Goal: Feedback & Contribution: Leave review/rating

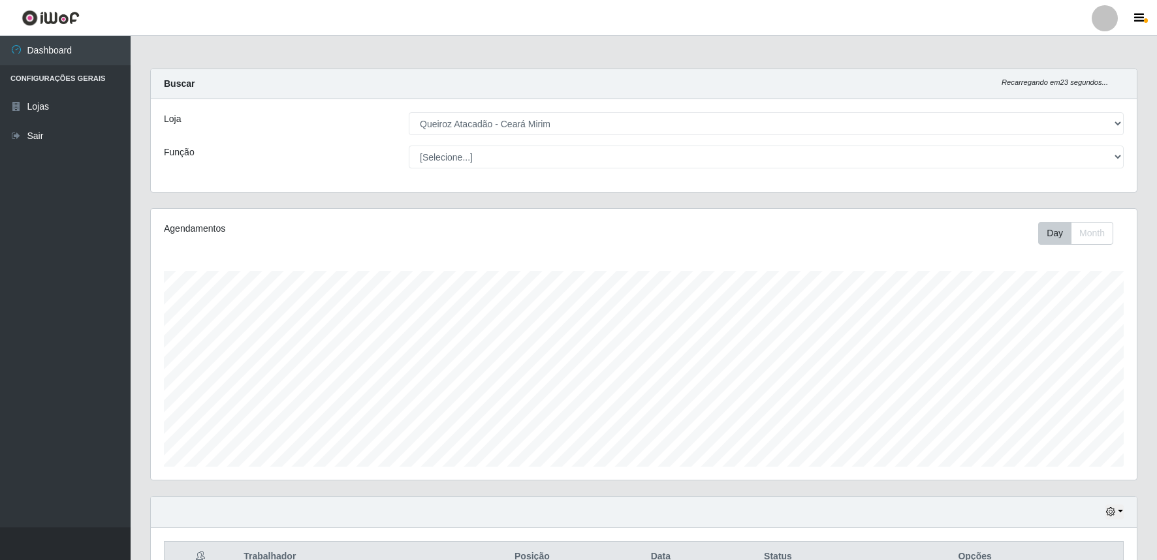
select select "465"
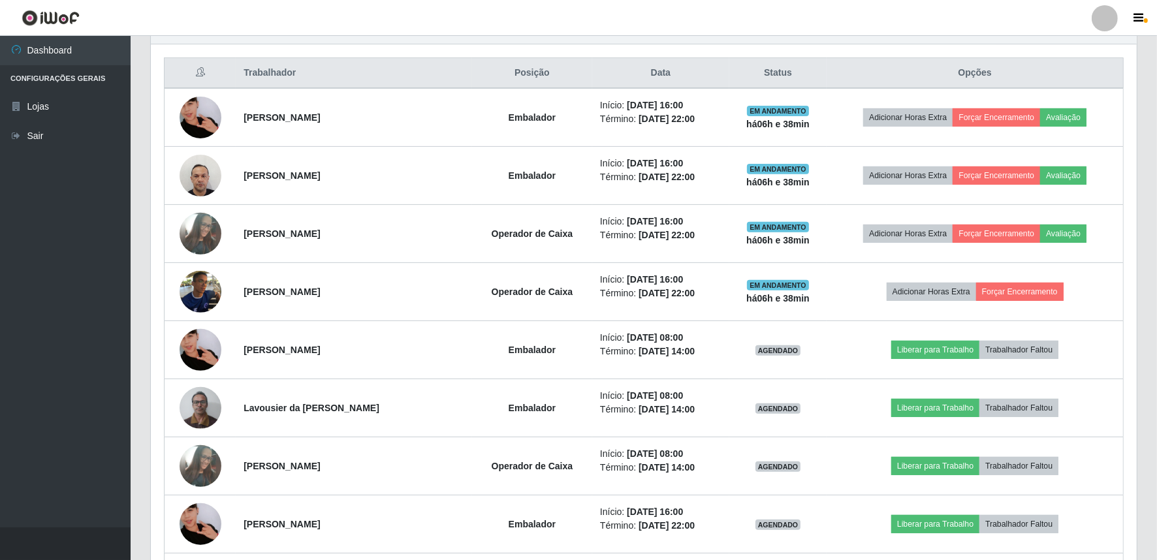
scroll to position [270, 986]
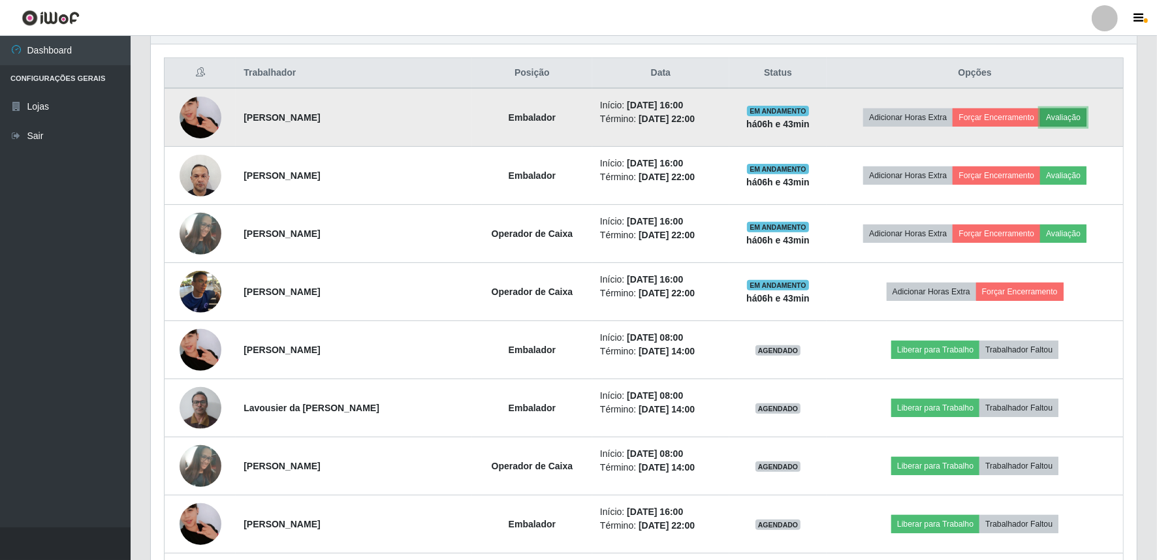
click at [1075, 119] on button "Avaliação" at bounding box center [1063, 117] width 46 height 18
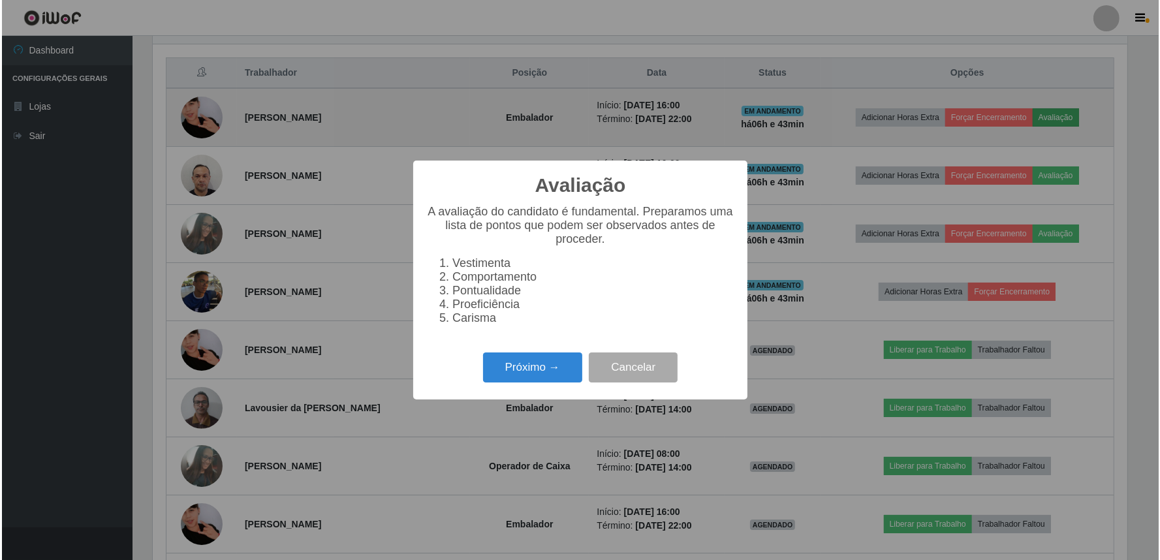
scroll to position [270, 977]
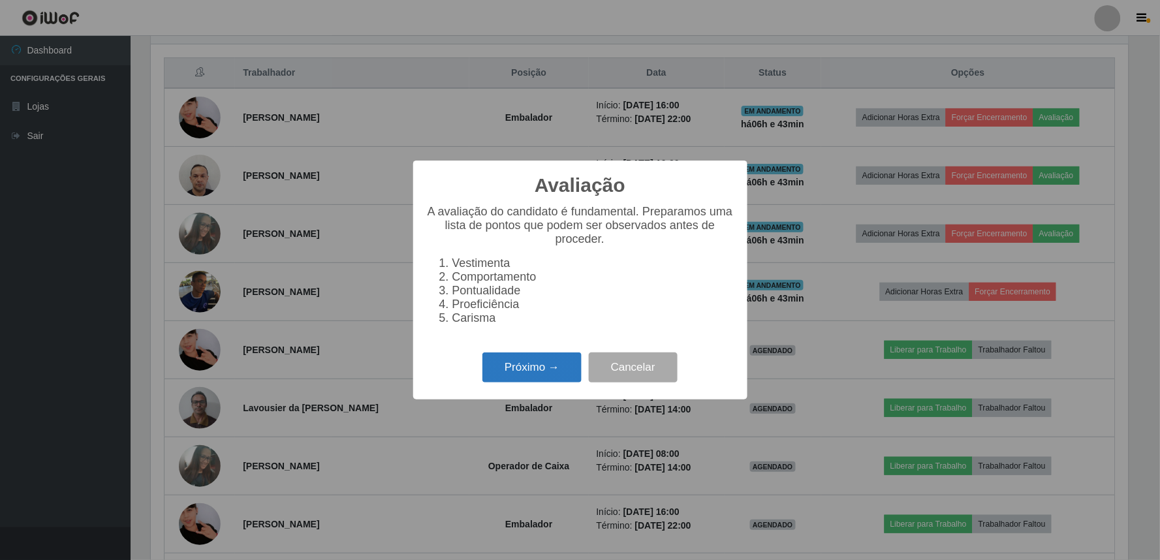
click at [558, 376] on button "Próximo →" at bounding box center [531, 368] width 99 height 31
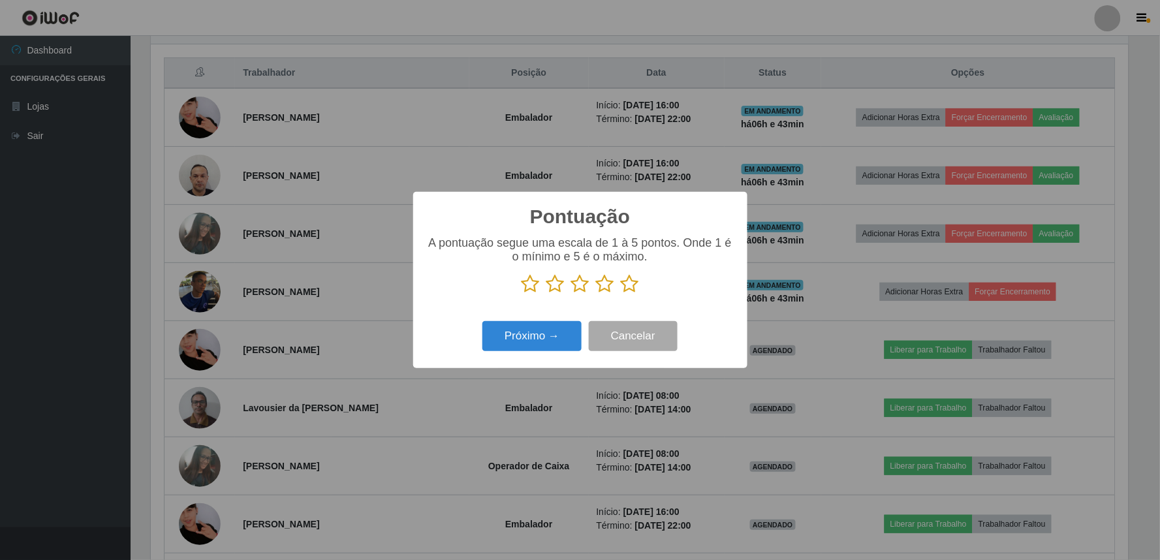
scroll to position [652541, 651834]
click at [629, 287] on icon at bounding box center [630, 284] width 18 height 20
click at [621, 294] on input "radio" at bounding box center [621, 294] width 0 height 0
click at [551, 339] on button "Próximo →" at bounding box center [531, 336] width 99 height 31
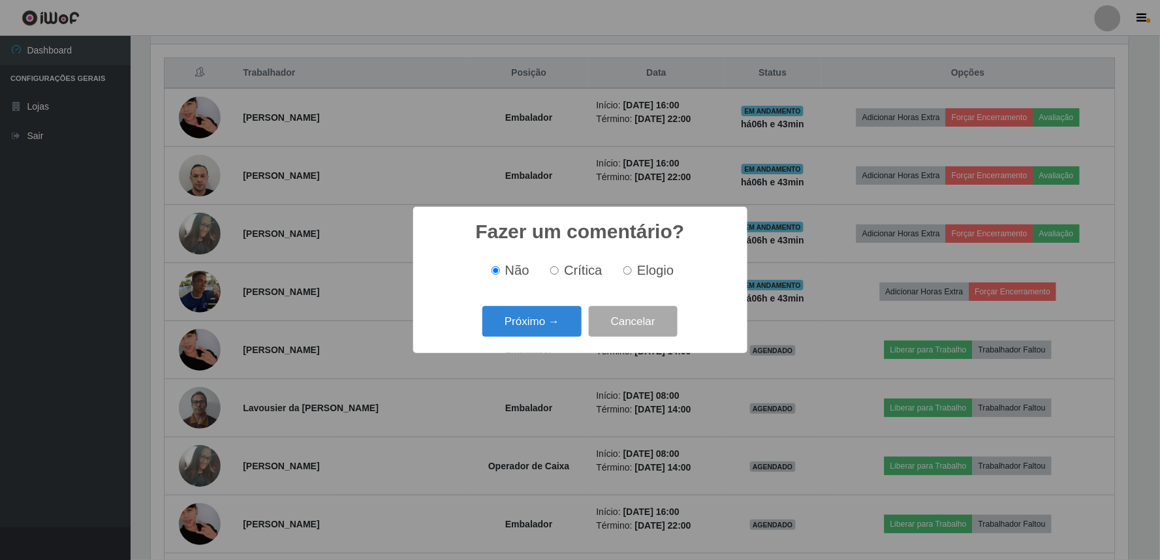
click at [631, 272] on input "Elogio" at bounding box center [627, 270] width 8 height 8
radio input "true"
click at [556, 315] on button "Próximo →" at bounding box center [531, 321] width 99 height 31
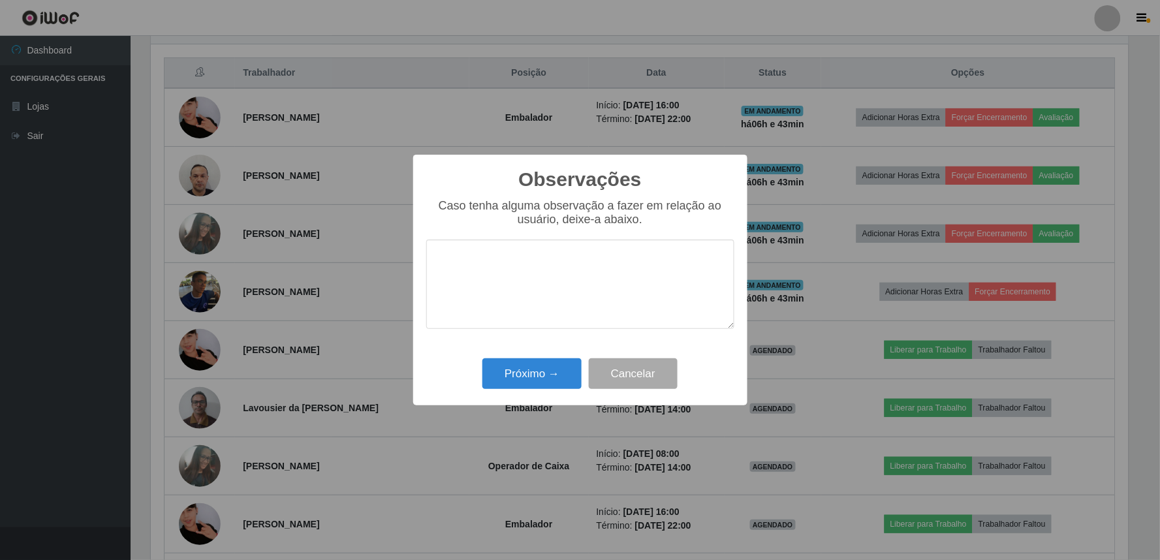
click at [549, 266] on textarea at bounding box center [580, 284] width 308 height 89
type textarea "PROATIVA E ÁGIL"
click at [546, 368] on button "Próximo →" at bounding box center [531, 373] width 99 height 31
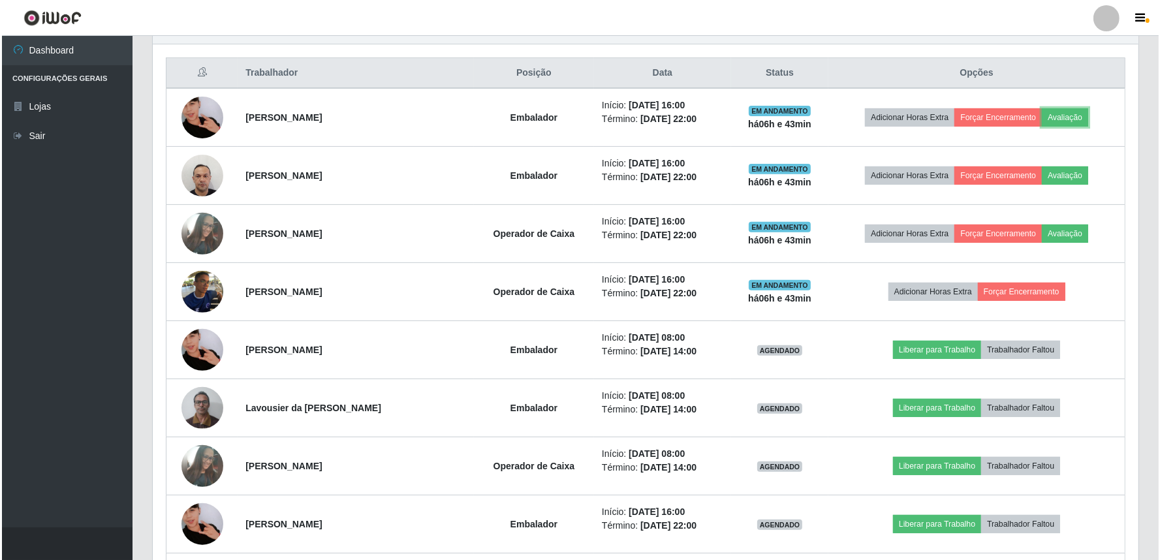
scroll to position [270, 986]
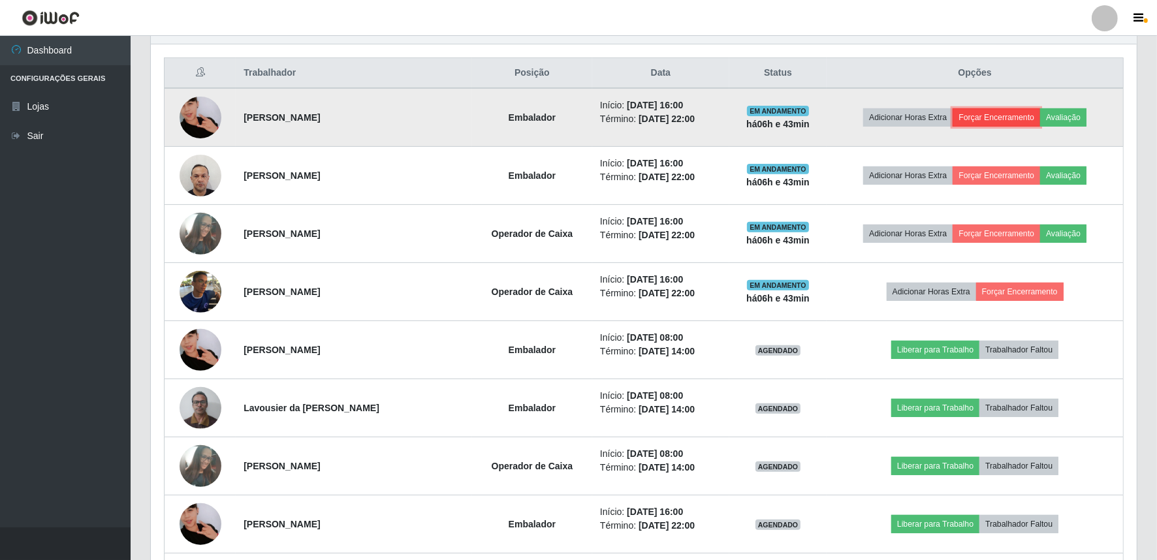
click at [1008, 114] on button "Forçar Encerramento" at bounding box center [995, 117] width 87 height 18
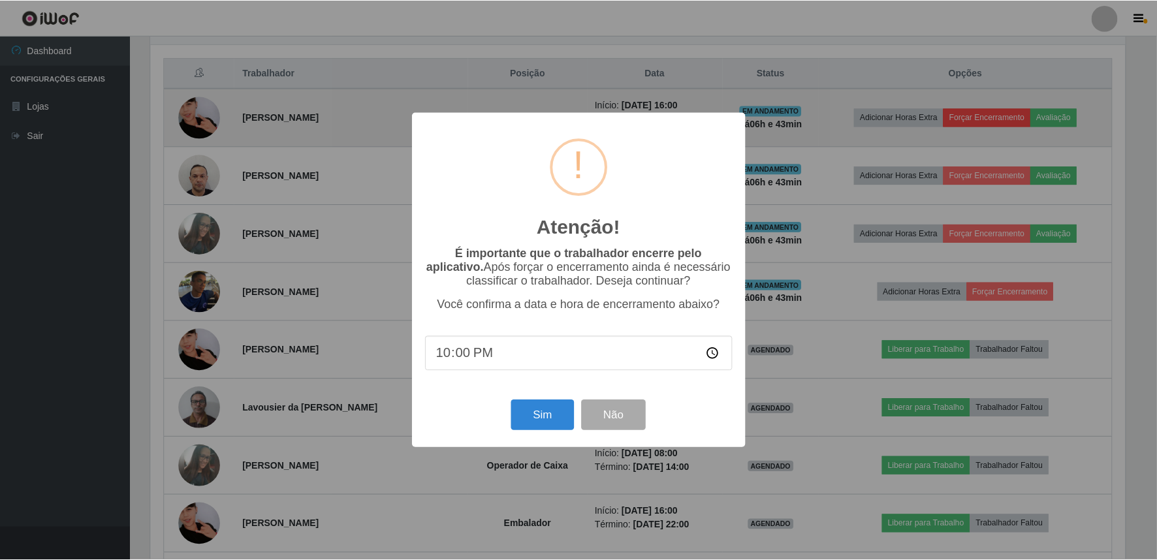
scroll to position [270, 977]
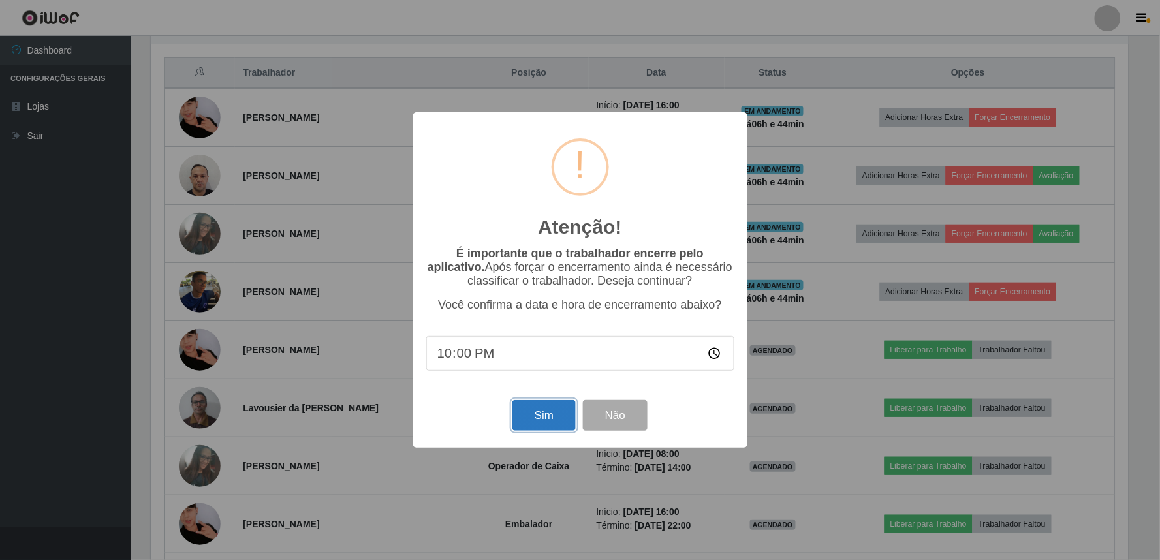
click at [543, 422] on button "Sim" at bounding box center [543, 415] width 63 height 31
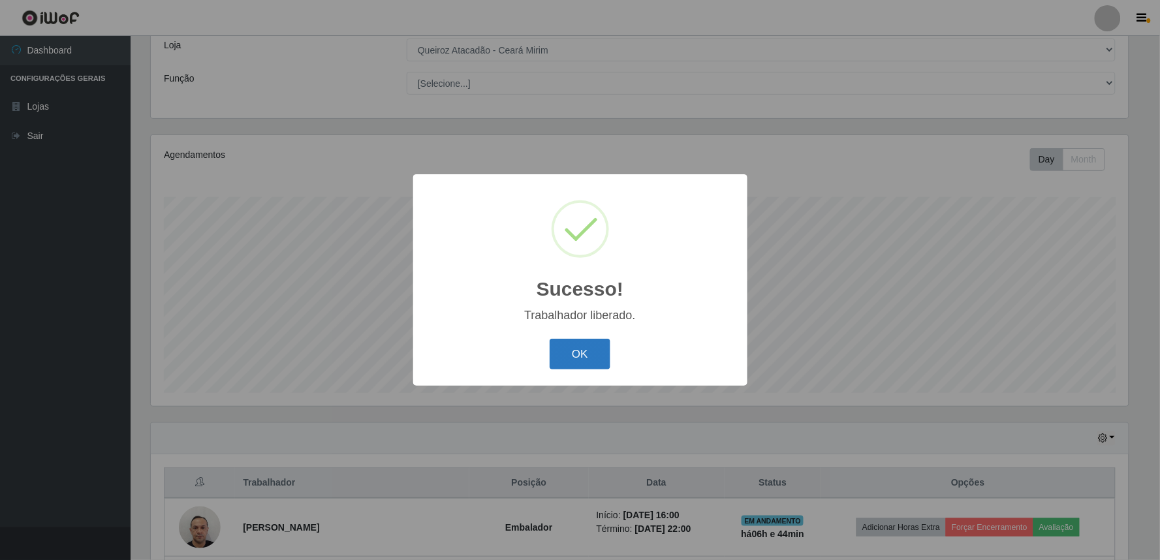
click at [571, 360] on button "OK" at bounding box center [580, 354] width 61 height 31
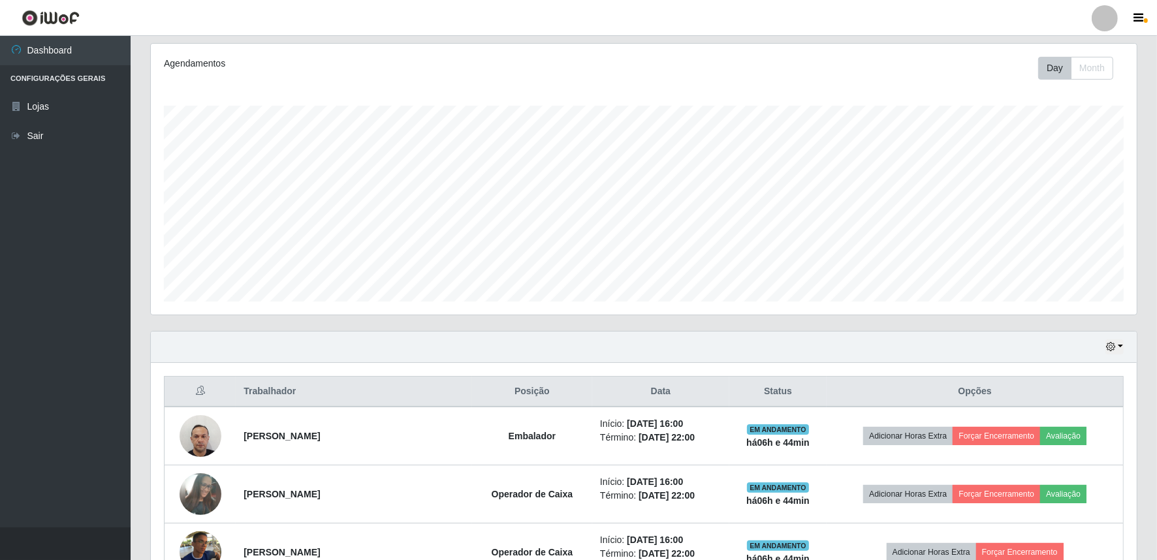
scroll to position [266, 0]
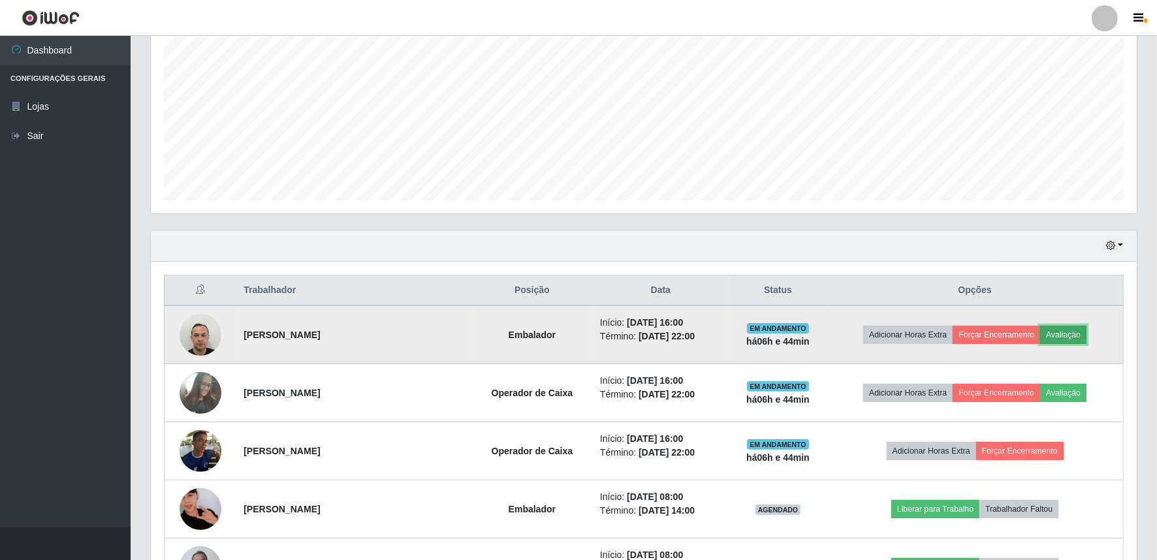
click at [1078, 332] on button "Avaliação" at bounding box center [1063, 335] width 46 height 18
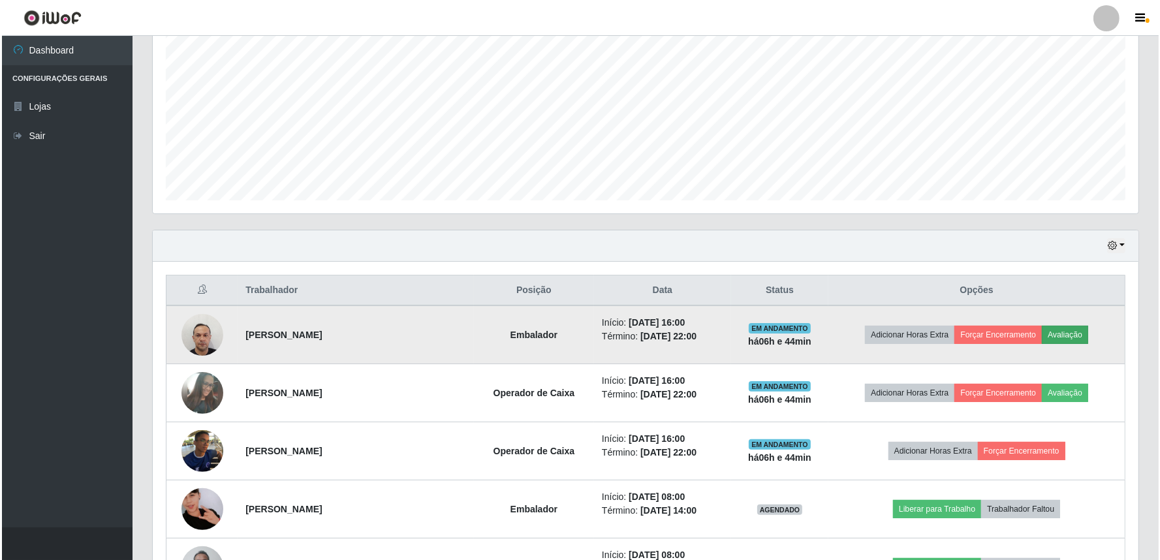
scroll to position [270, 977]
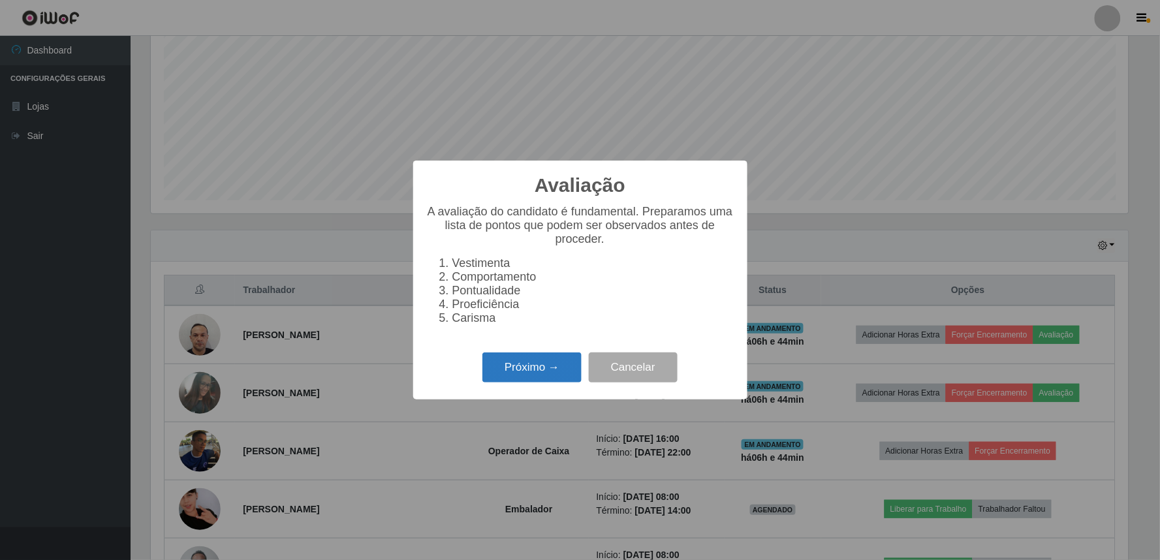
click at [558, 373] on button "Próximo →" at bounding box center [531, 368] width 99 height 31
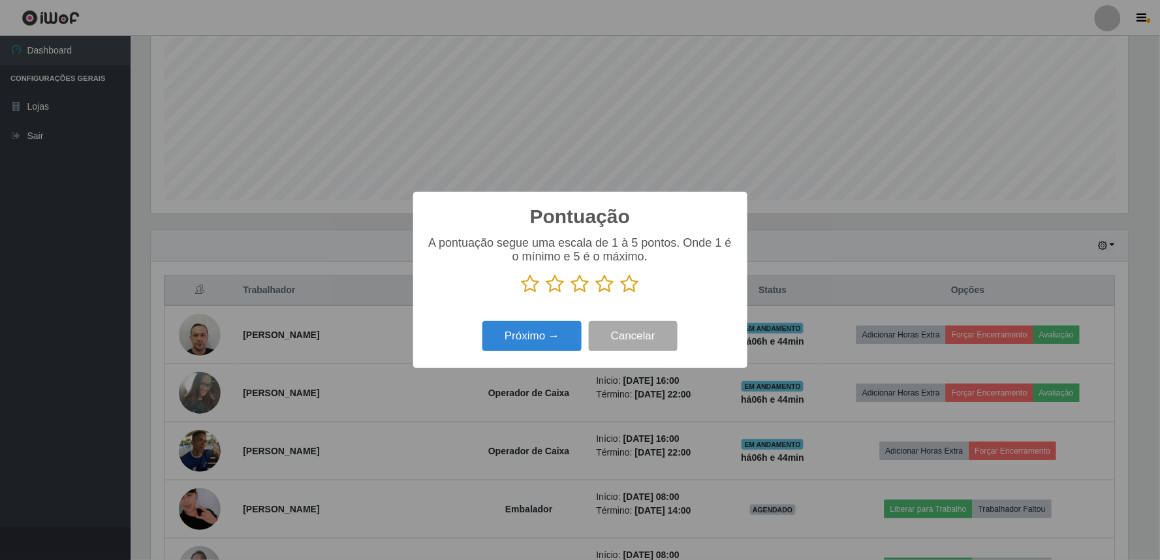
scroll to position [652541, 651834]
click at [627, 289] on icon at bounding box center [630, 284] width 18 height 20
click at [621, 294] on input "radio" at bounding box center [621, 294] width 0 height 0
click at [549, 326] on button "Próximo →" at bounding box center [531, 336] width 99 height 31
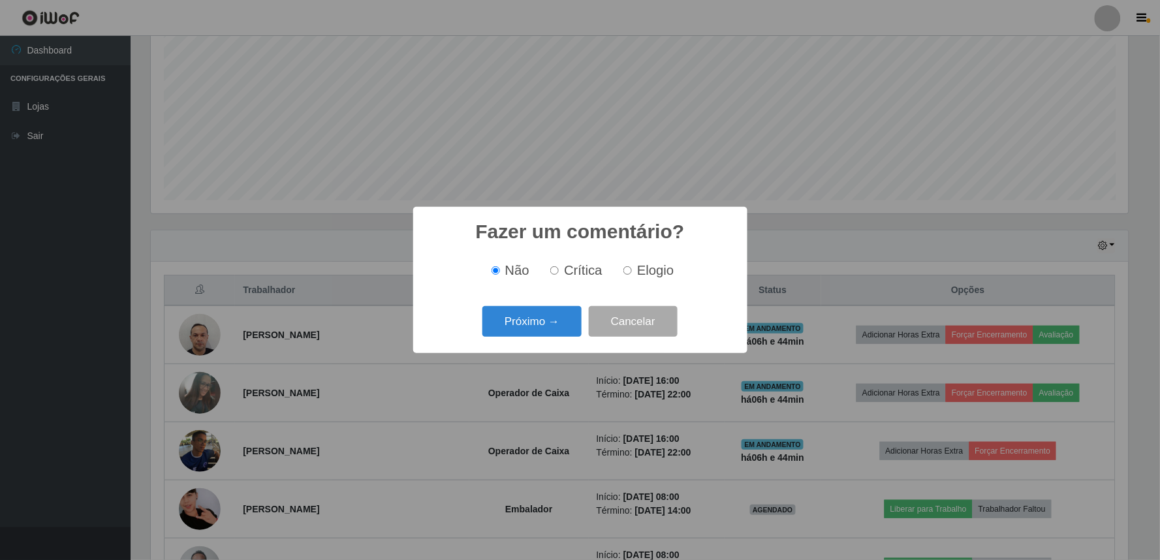
click at [627, 273] on input "Elogio" at bounding box center [627, 270] width 8 height 8
radio input "true"
click at [544, 331] on button "Próximo →" at bounding box center [531, 321] width 99 height 31
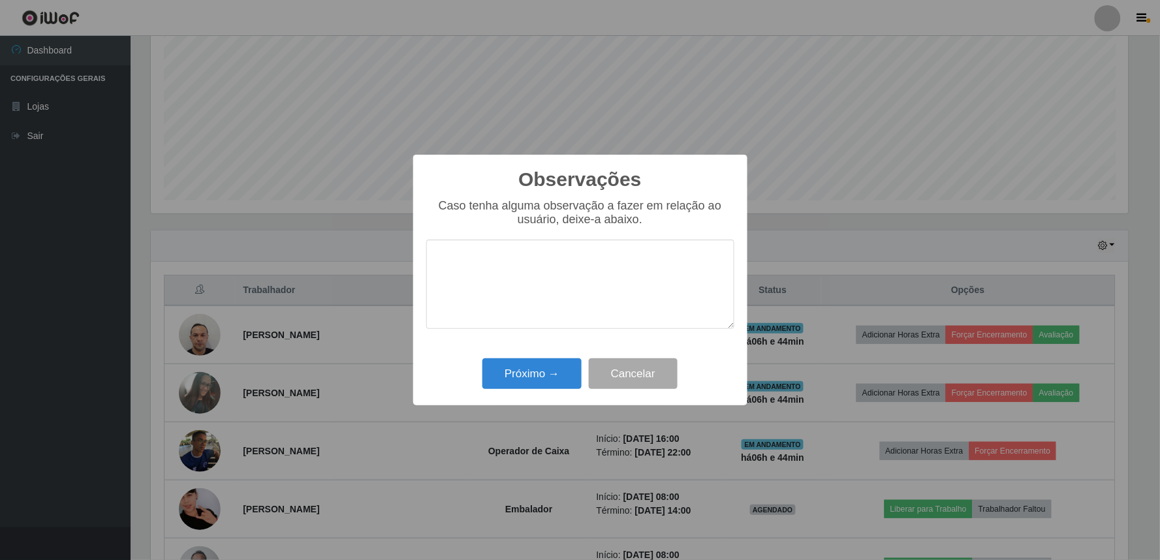
click at [567, 272] on textarea at bounding box center [580, 284] width 308 height 89
type textarea "E"
type textarea "EFICIENTE"
click at [542, 374] on button "Próximo →" at bounding box center [531, 373] width 99 height 31
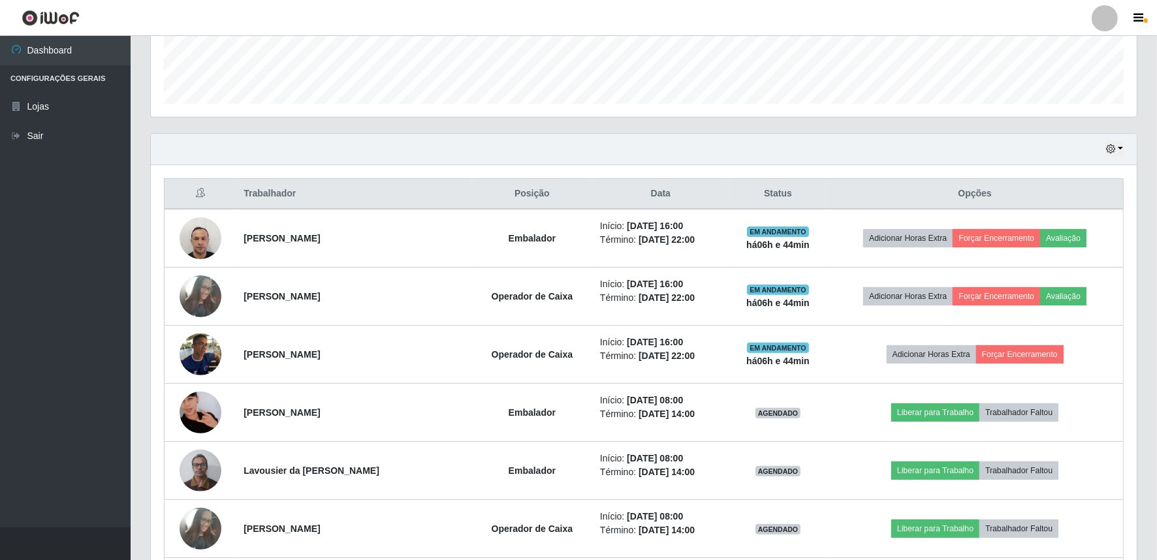
scroll to position [364, 0]
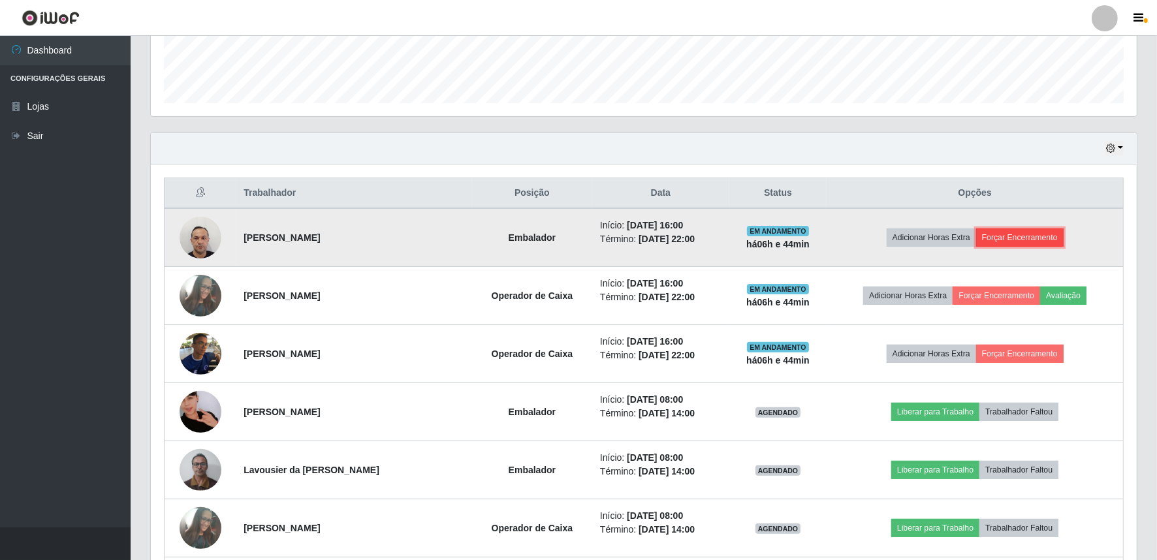
click at [997, 239] on button "Forçar Encerramento" at bounding box center [1019, 237] width 87 height 18
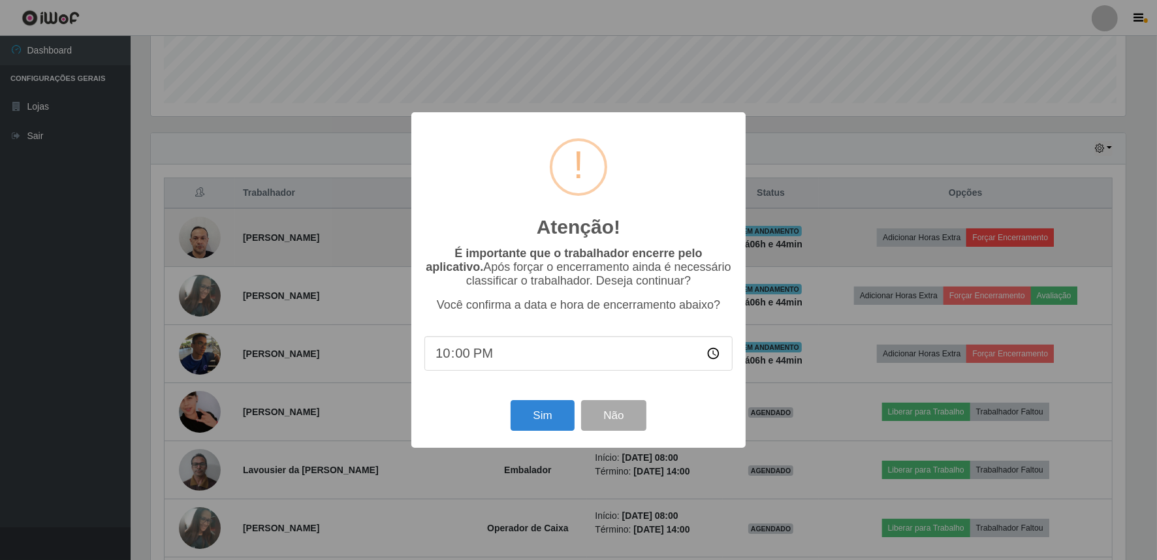
scroll to position [270, 977]
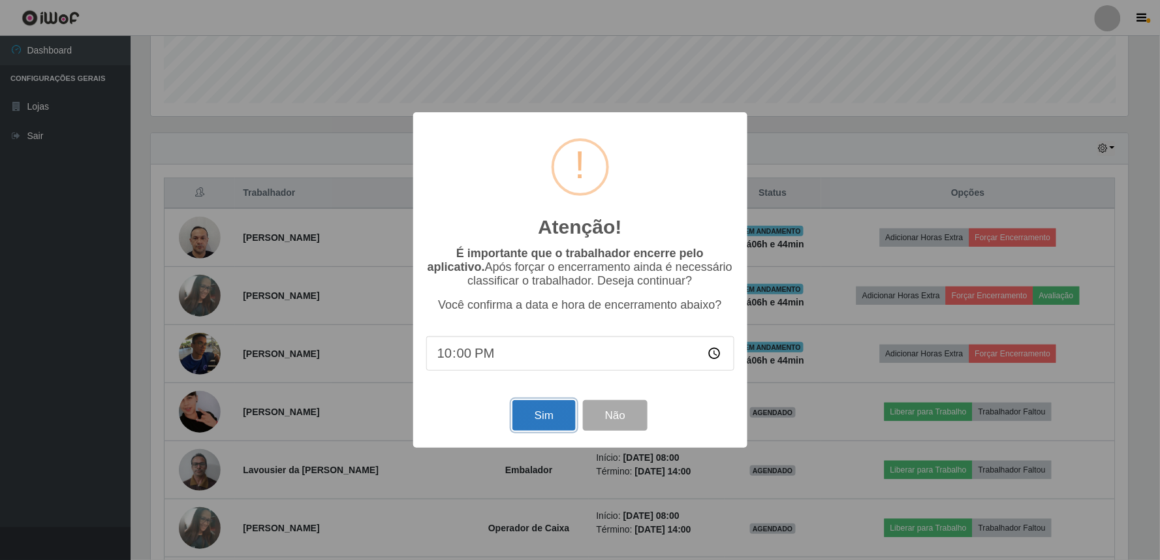
click at [521, 415] on button "Sim" at bounding box center [543, 415] width 63 height 31
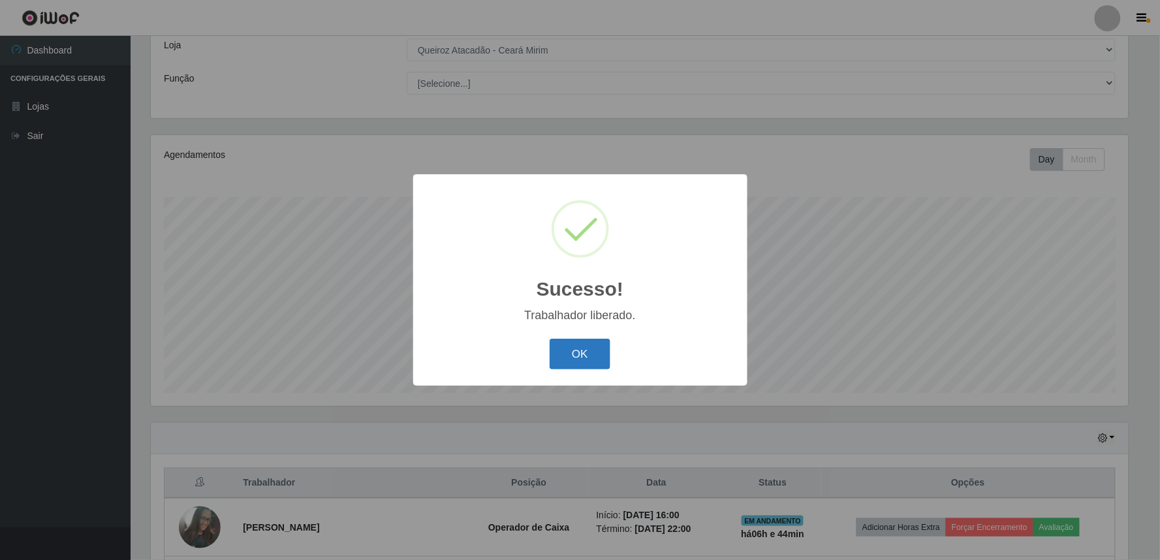
click at [568, 341] on button "OK" at bounding box center [580, 354] width 61 height 31
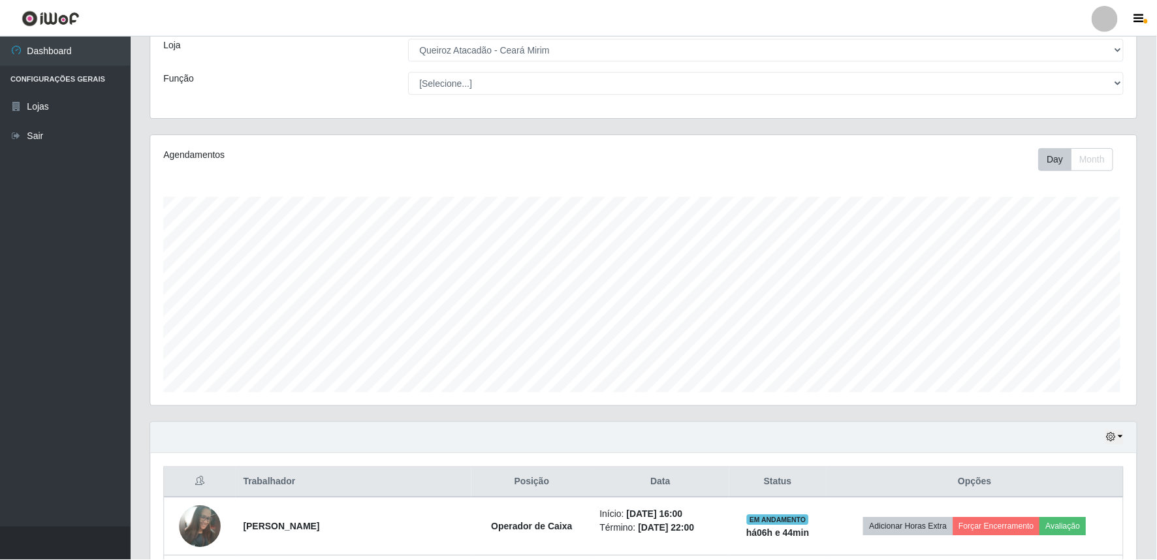
scroll to position [0, 0]
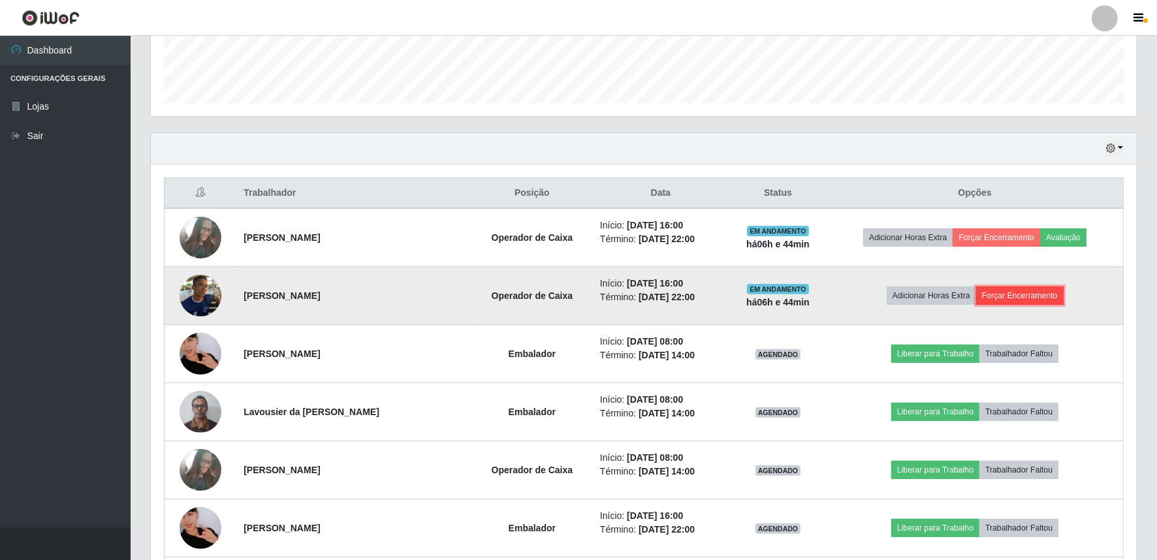
click at [1041, 295] on button "Forçar Encerramento" at bounding box center [1019, 296] width 87 height 18
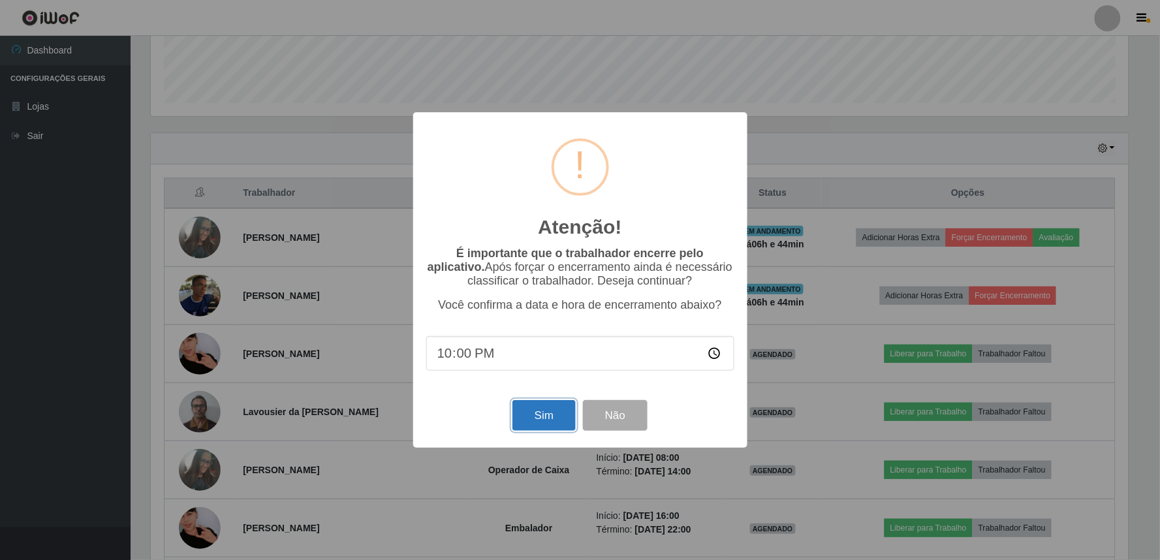
click at [542, 413] on button "Sim" at bounding box center [543, 415] width 63 height 31
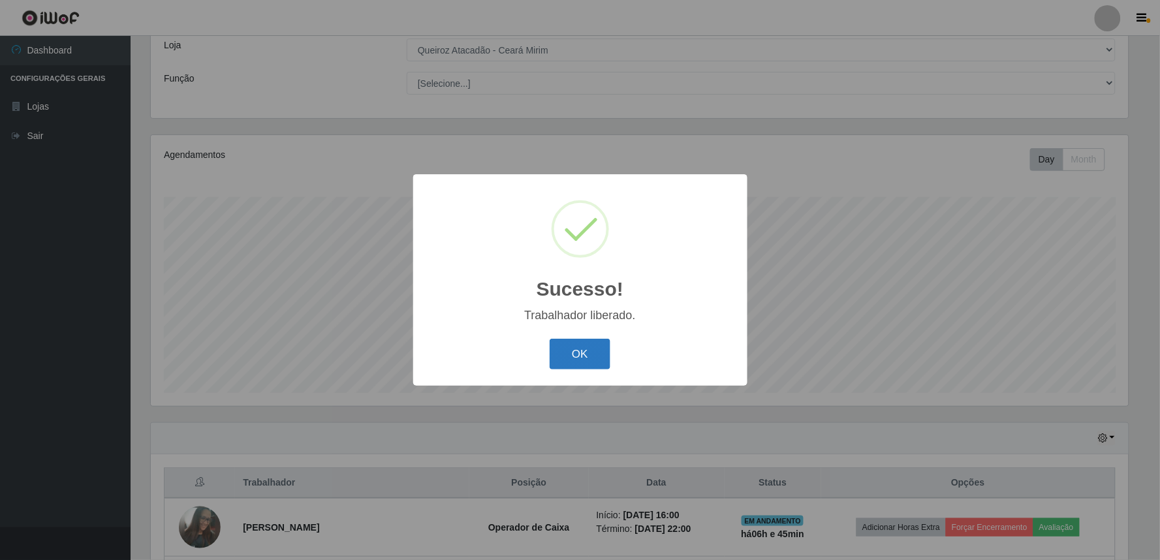
click at [576, 362] on button "OK" at bounding box center [580, 354] width 61 height 31
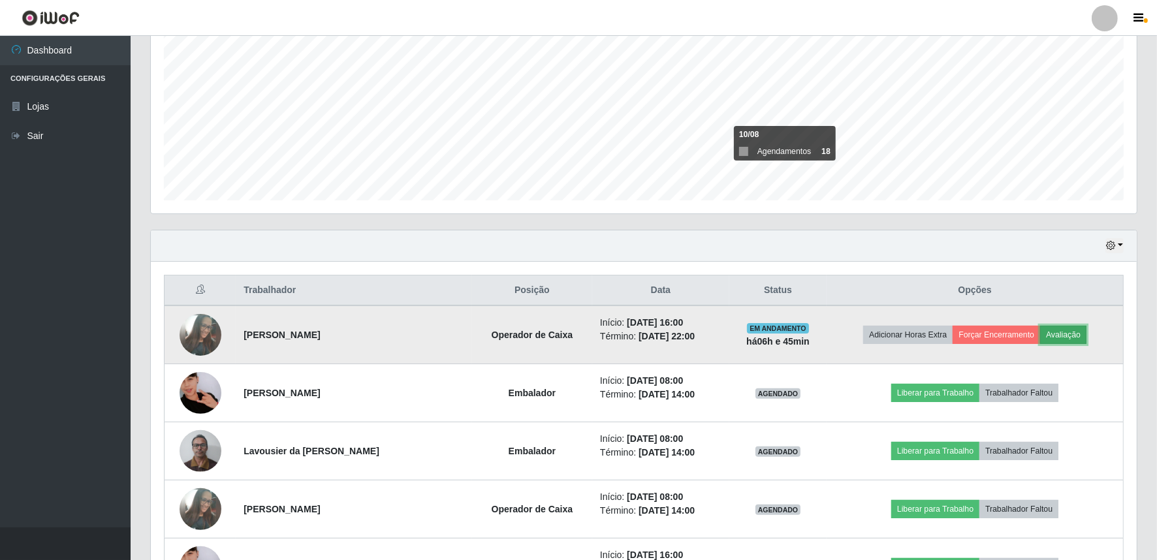
click at [1054, 328] on button "Avaliação" at bounding box center [1063, 335] width 46 height 18
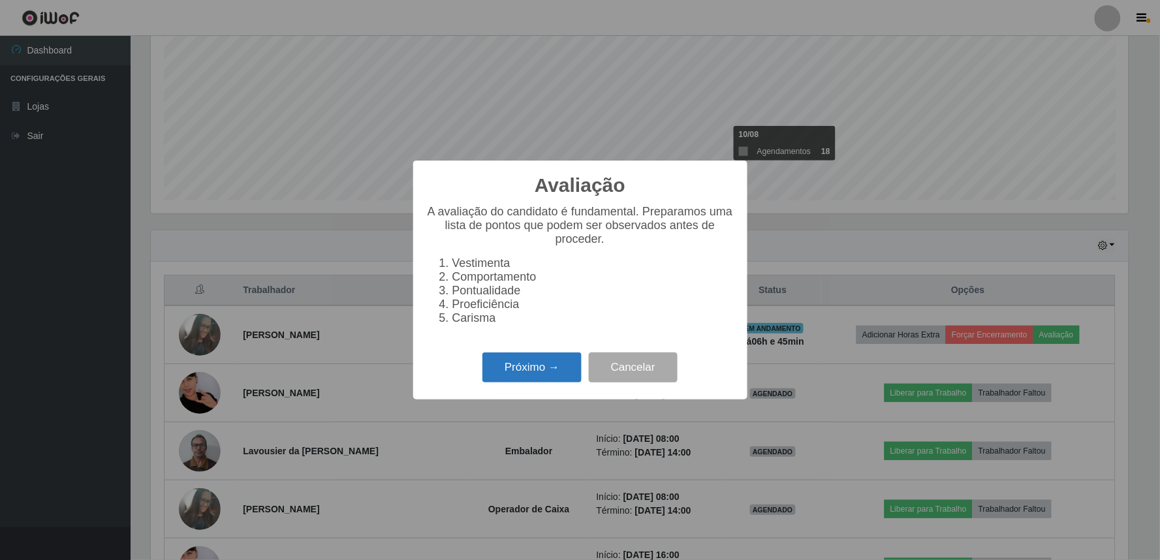
click at [568, 377] on button "Próximo →" at bounding box center [531, 368] width 99 height 31
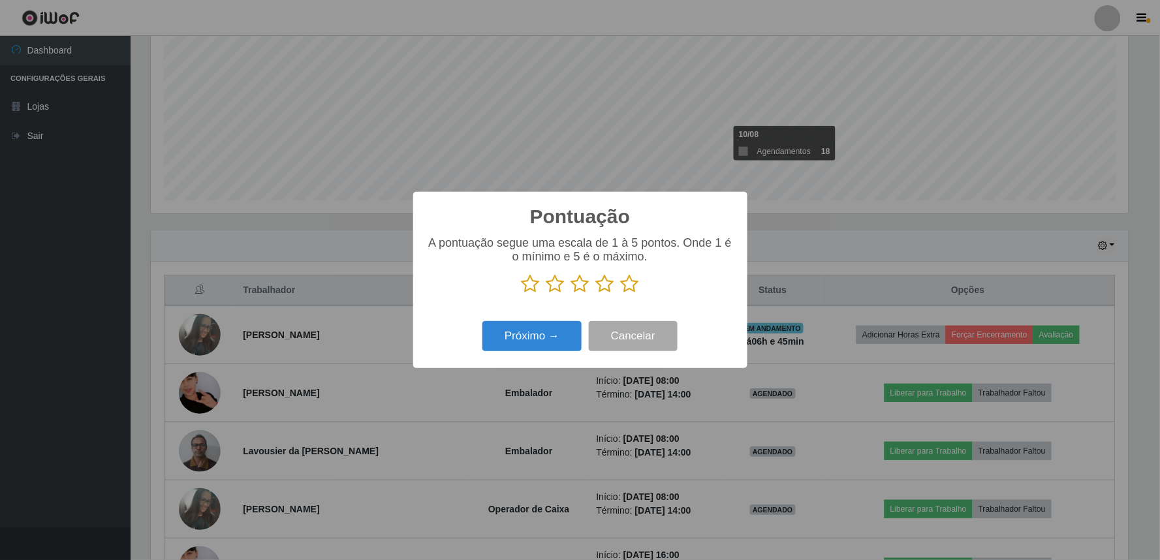
click at [611, 292] on icon at bounding box center [605, 284] width 18 height 20
click at [596, 294] on input "radio" at bounding box center [596, 294] width 0 height 0
click at [534, 339] on button "Próximo →" at bounding box center [531, 336] width 99 height 31
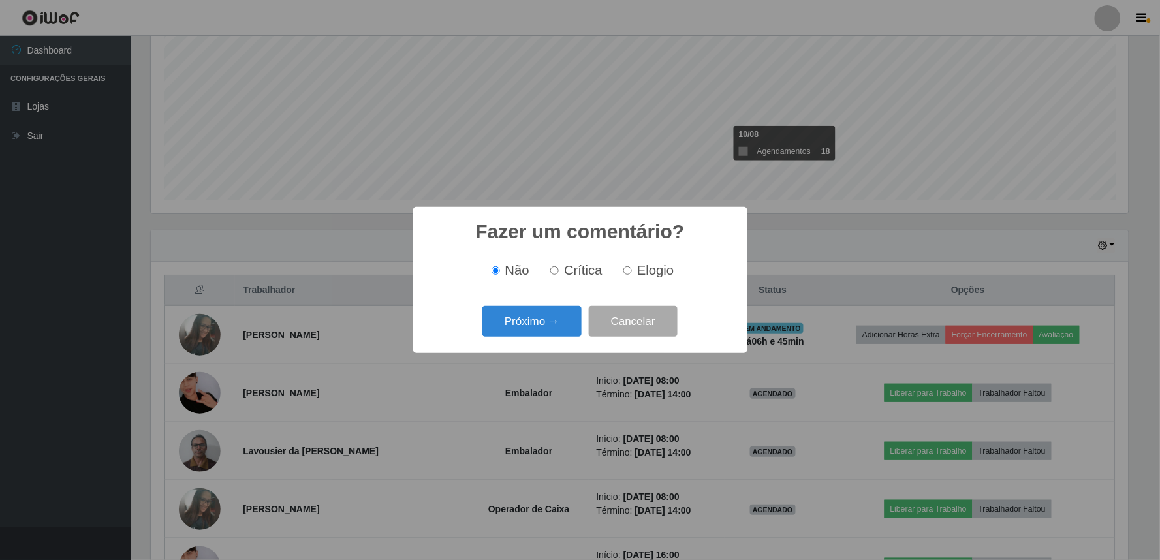
click at [627, 272] on input "Elogio" at bounding box center [627, 270] width 8 height 8
radio input "true"
click at [556, 318] on button "Próximo →" at bounding box center [531, 321] width 99 height 31
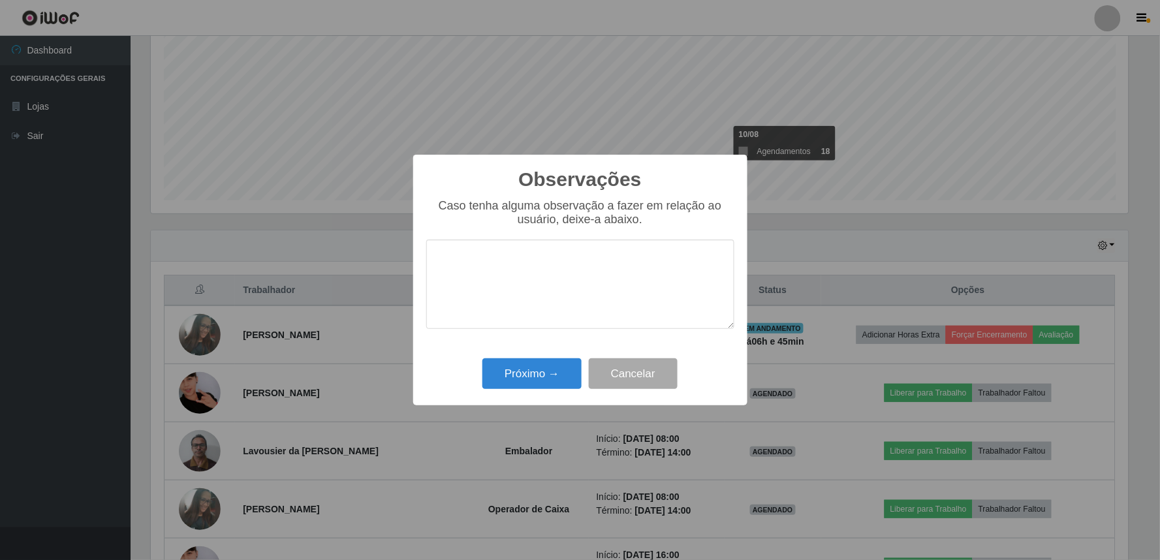
click at [558, 284] on textarea at bounding box center [580, 284] width 308 height 89
type textarea "BOM ATENDIMENTO E SIMPÁTICA"
click at [539, 374] on button "Próximo →" at bounding box center [531, 373] width 99 height 31
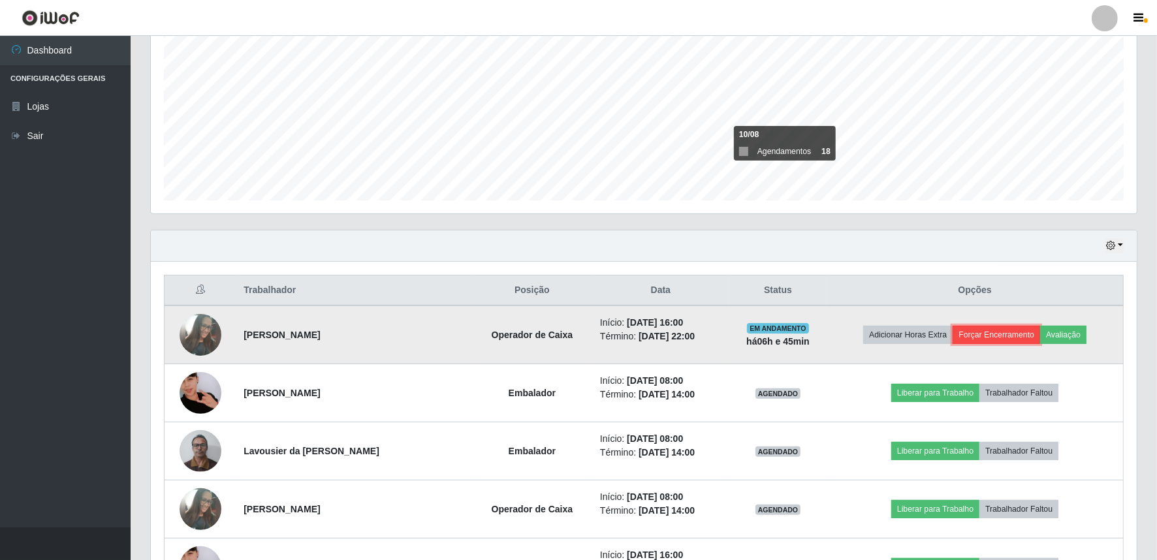
click at [1018, 335] on button "Forçar Encerramento" at bounding box center [995, 335] width 87 height 18
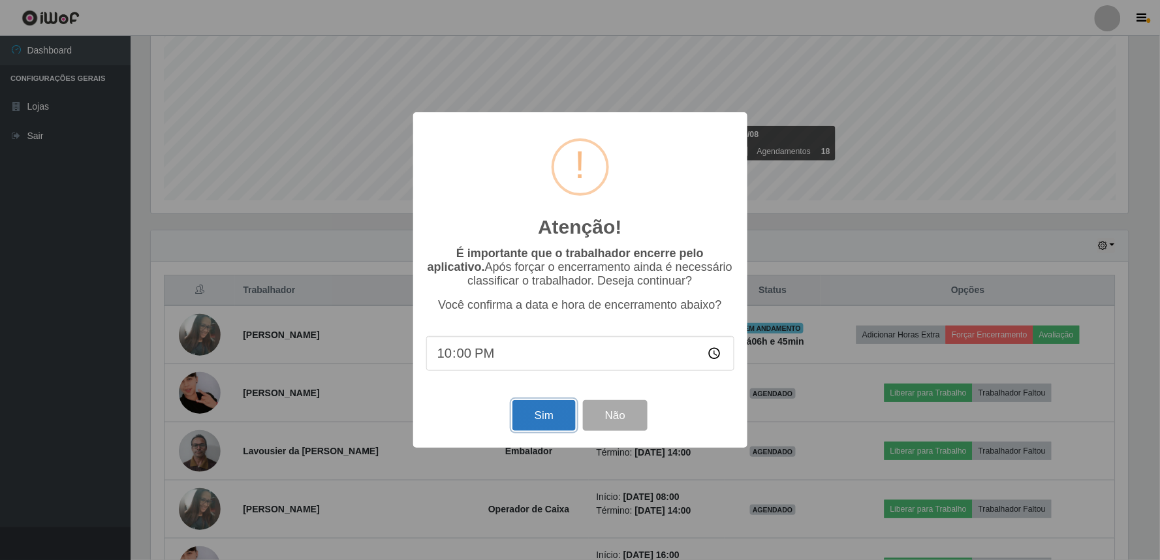
click at [553, 415] on button "Sim" at bounding box center [543, 415] width 63 height 31
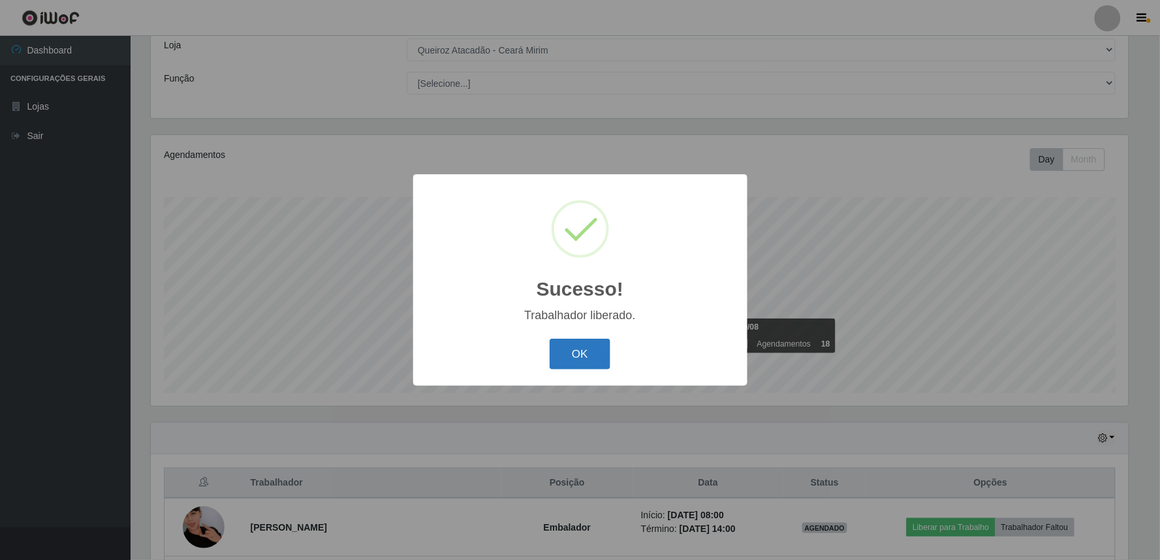
click at [576, 343] on button "OK" at bounding box center [580, 354] width 61 height 31
